Goal: Task Accomplishment & Management: Use online tool/utility

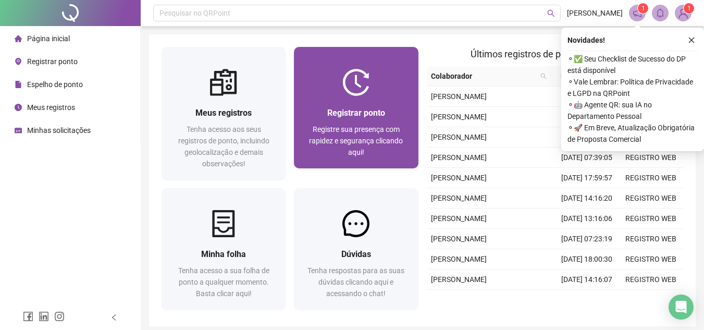
click at [379, 102] on div "Registrar ponto Registre sua presença com rapidez e segurança clicando aqui!" at bounding box center [356, 132] width 124 height 72
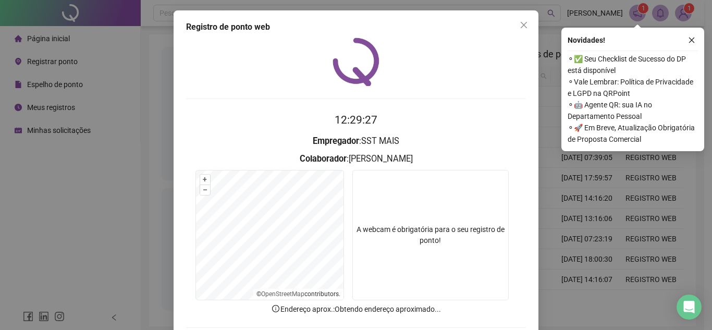
scroll to position [54, 0]
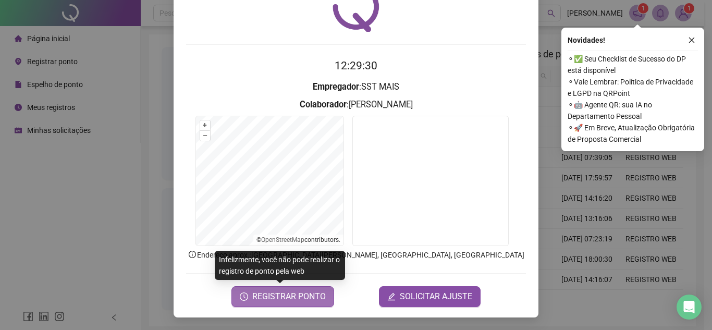
click at [312, 294] on span "REGISTRAR PONTO" at bounding box center [288, 296] width 73 height 13
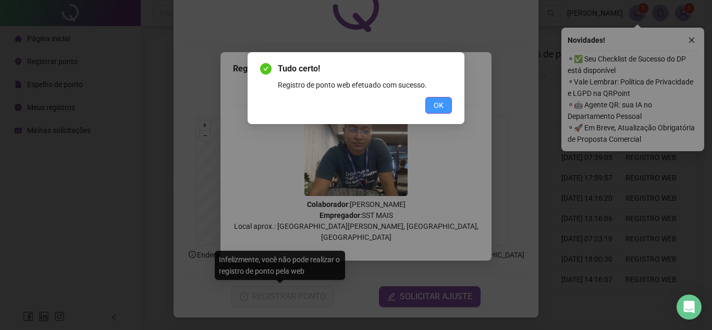
click at [439, 104] on span "OK" at bounding box center [439, 105] width 10 height 11
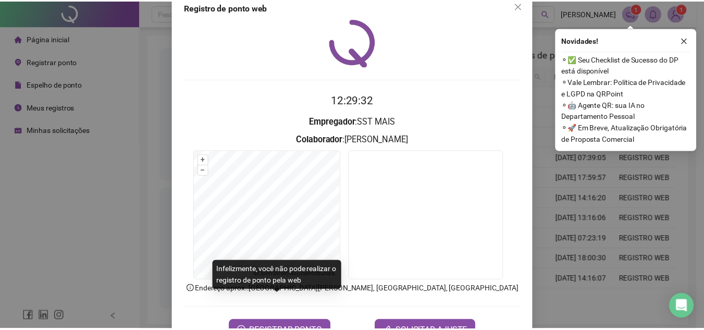
scroll to position [0, 0]
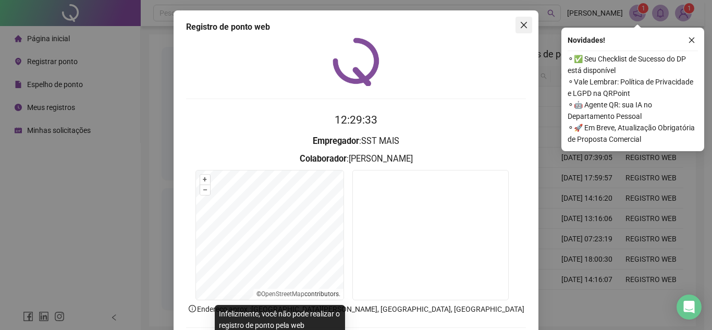
drag, startPoint x: 530, startPoint y: 20, endPoint x: 522, endPoint y: 29, distance: 11.5
click at [525, 26] on div "Registro de ponto web 12:29:33 Empregador : SST MAIS Colaborador : [PERSON_NAME…" at bounding box center [356, 190] width 365 height 361
click at [522, 29] on button "Close" at bounding box center [523, 25] width 17 height 17
